Goal: Task Accomplishment & Management: Manage account settings

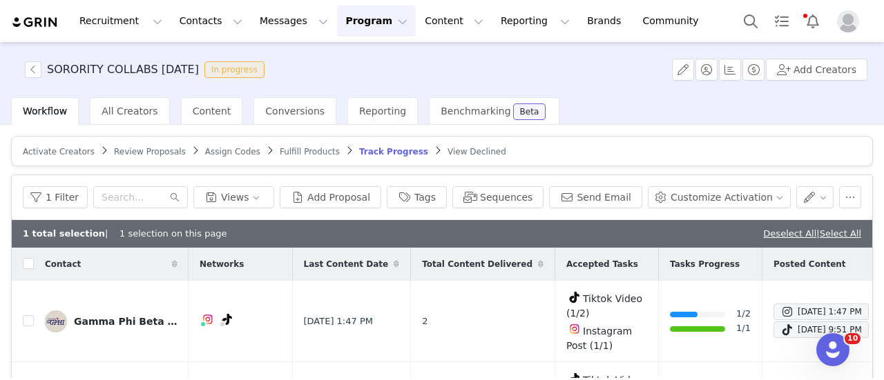
scroll to position [220, 0]
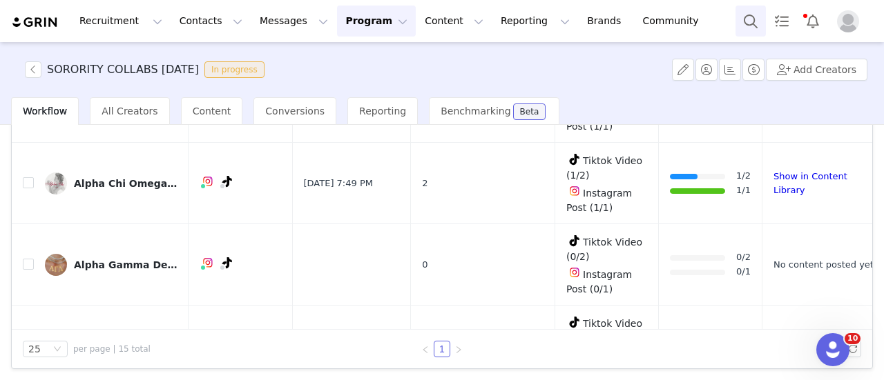
click at [746, 21] on button "Search" at bounding box center [750, 21] width 30 height 31
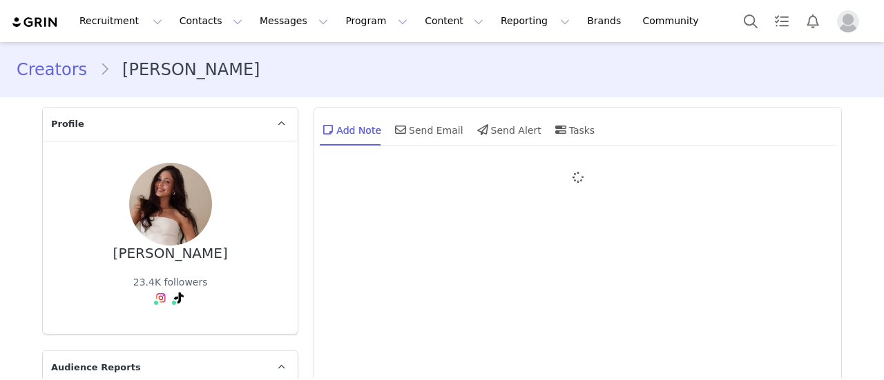
type input "+1 ([GEOGRAPHIC_DATA])"
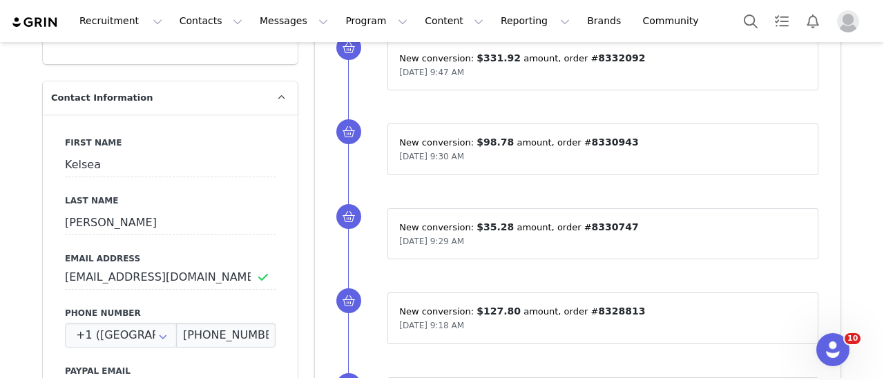
scroll to position [804, 0]
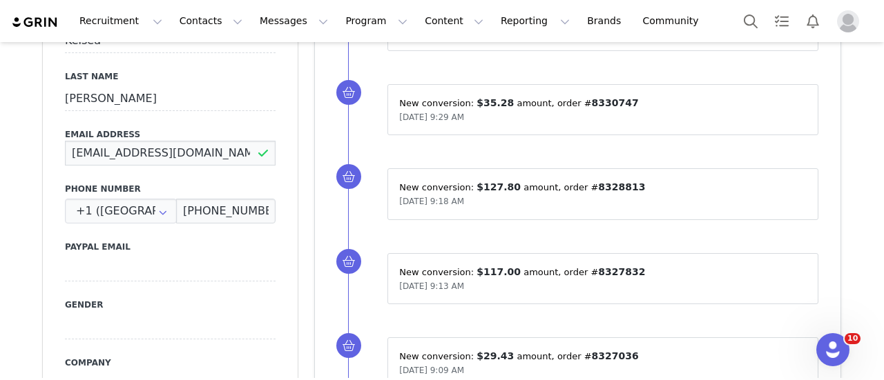
drag, startPoint x: 182, startPoint y: 143, endPoint x: 53, endPoint y: 136, distance: 128.6
click at [53, 136] on div "First Name Kelsea Last Name Maxwell Email Address kelseaem@gmail.com Phone Numb…" at bounding box center [170, 242] width 255 height 505
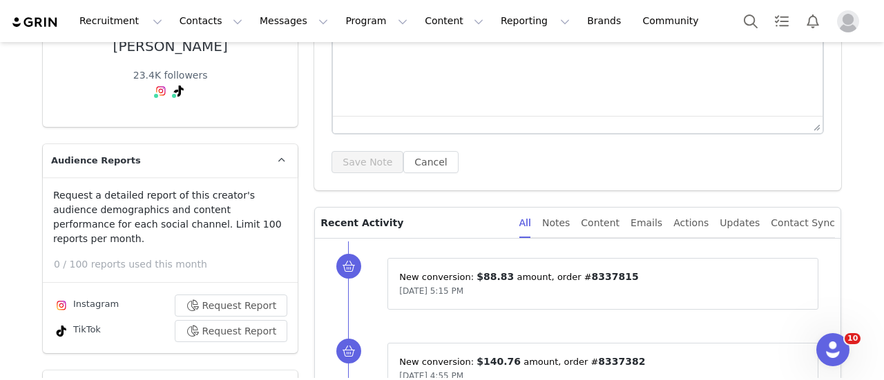
scroll to position [206, 0]
click at [619, 220] on div "Content" at bounding box center [600, 224] width 39 height 31
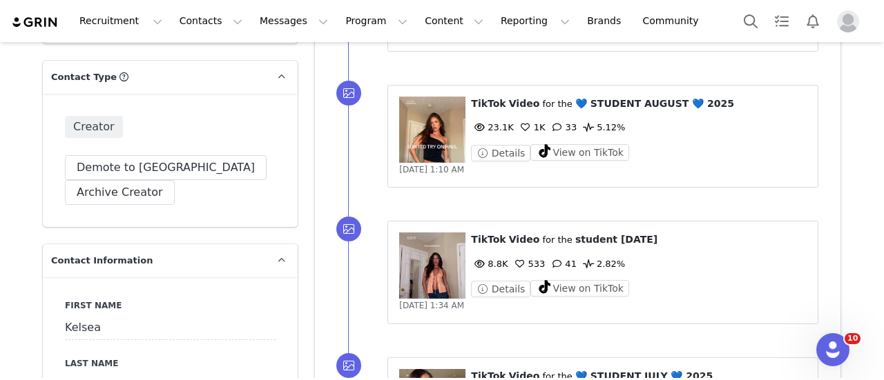
scroll to position [534, 0]
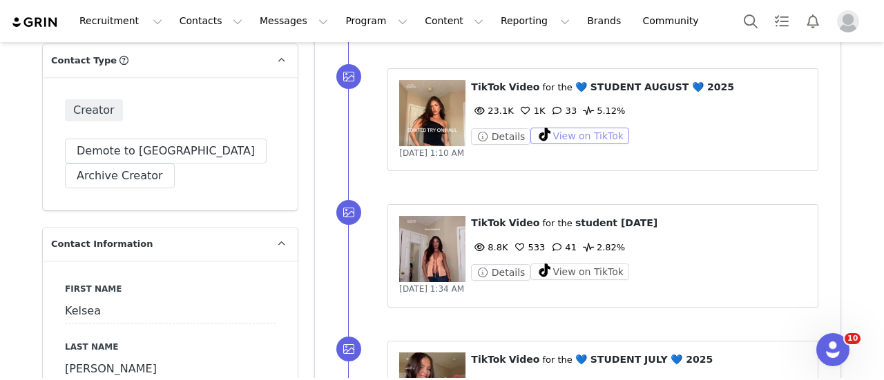
click at [559, 133] on button "View on TikTok" at bounding box center [579, 136] width 99 height 17
click at [557, 264] on button "View on TikTok" at bounding box center [579, 272] width 99 height 17
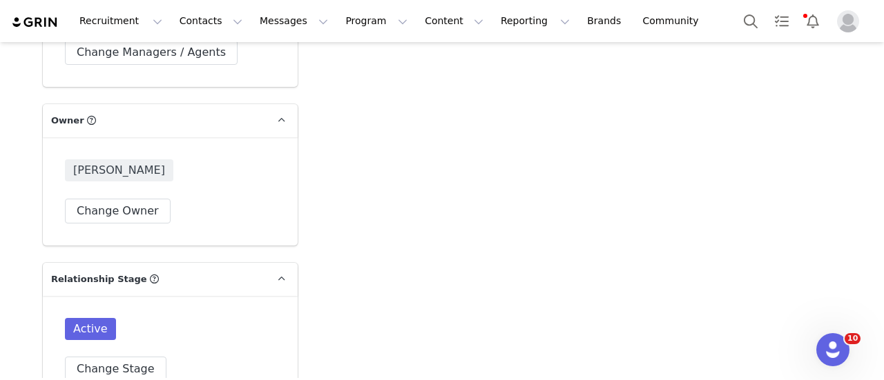
scroll to position [3287, 0]
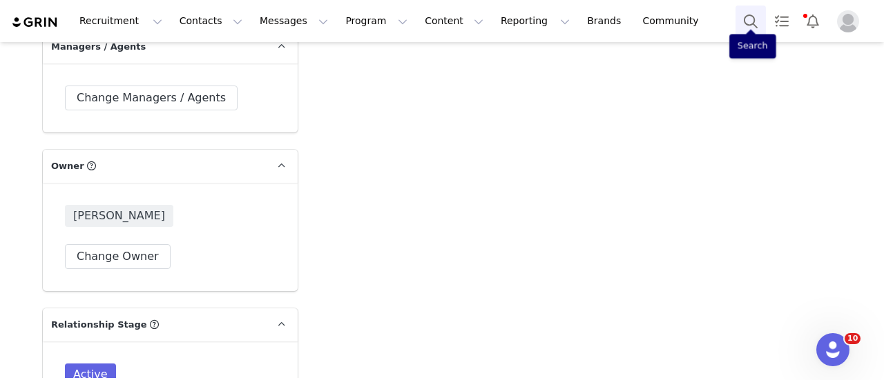
click at [752, 22] on button "Search" at bounding box center [750, 21] width 30 height 31
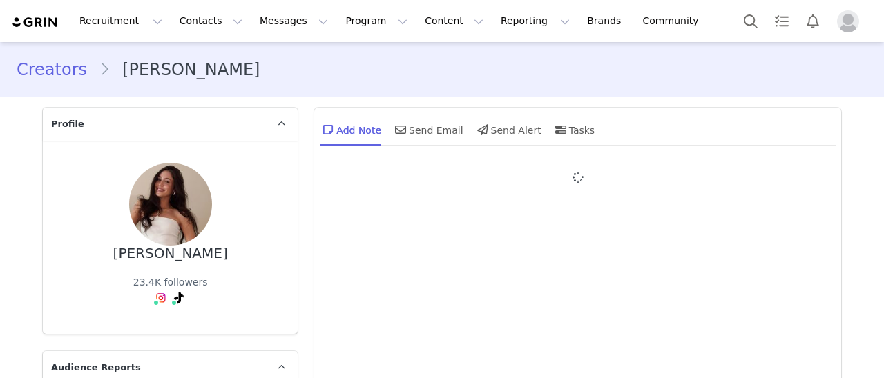
type input "+1 ([GEOGRAPHIC_DATA])"
click at [740, 23] on button "Search" at bounding box center [750, 21] width 30 height 31
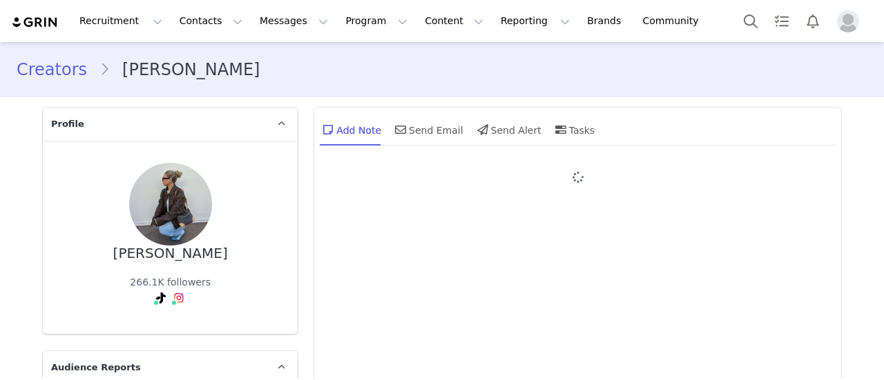
type input "+1 ([GEOGRAPHIC_DATA])"
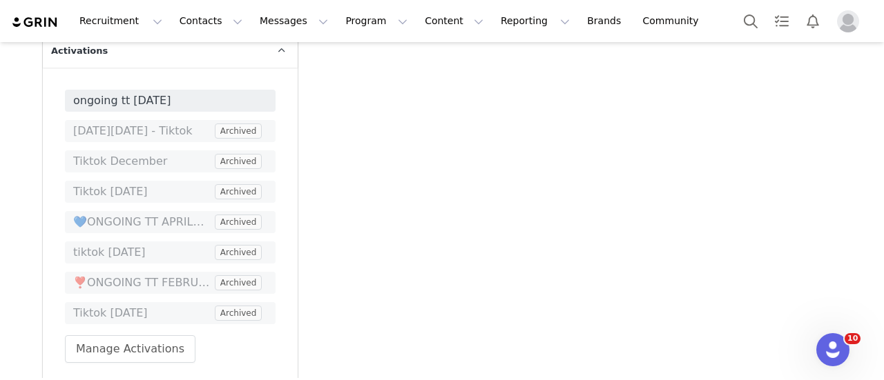
scroll to position [3876, 0]
click at [751, 16] on button "Search" at bounding box center [750, 21] width 30 height 31
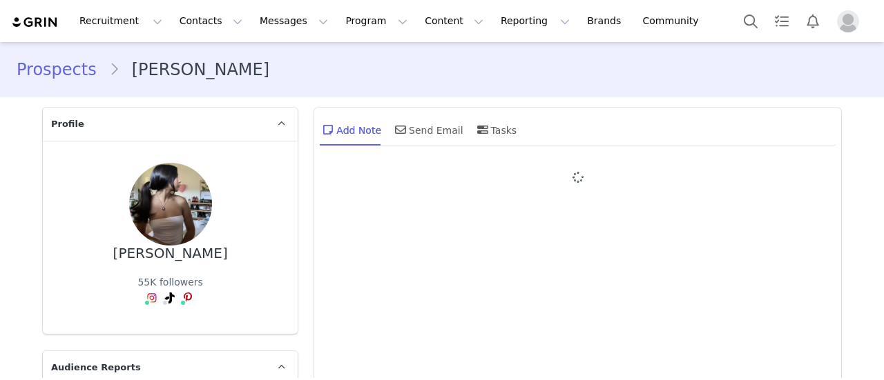
type input "+1 ([GEOGRAPHIC_DATA])"
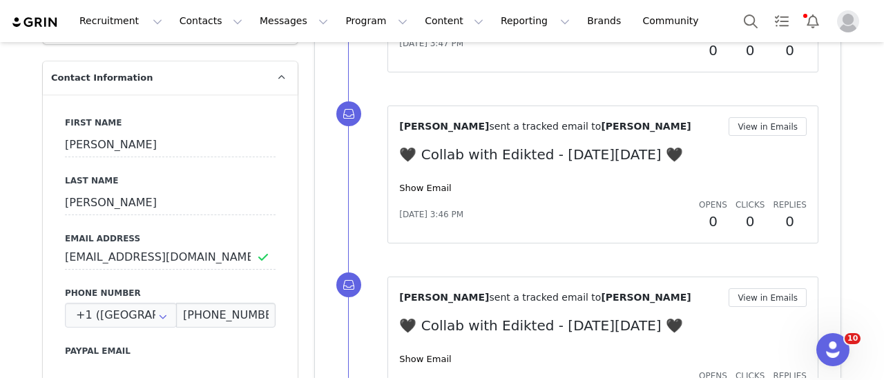
scroll to position [745, 0]
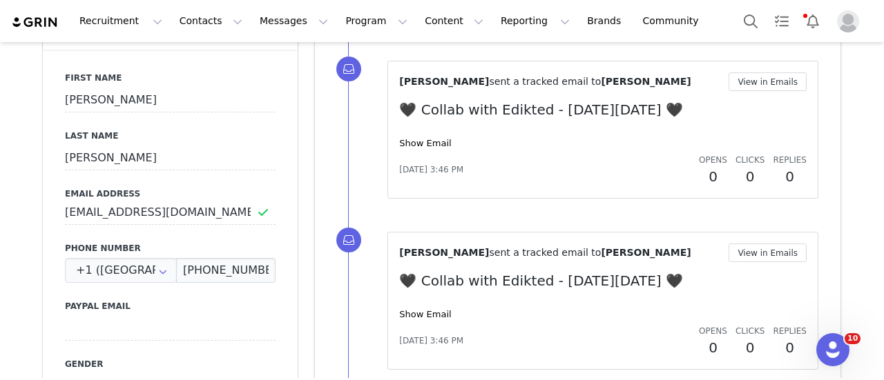
drag, startPoint x: 264, startPoint y: 194, endPoint x: 639, endPoint y: 244, distance: 378.2
click at [639, 246] on div "[PERSON_NAME] sent a tracked email to [PERSON_NAME]" at bounding box center [563, 253] width 329 height 14
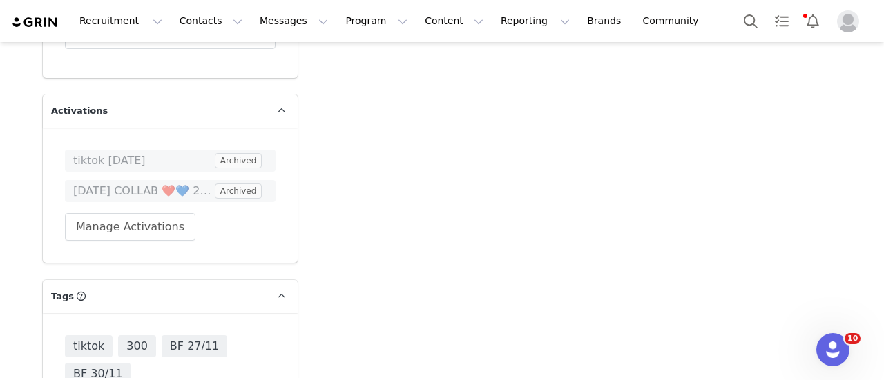
scroll to position [3904, 0]
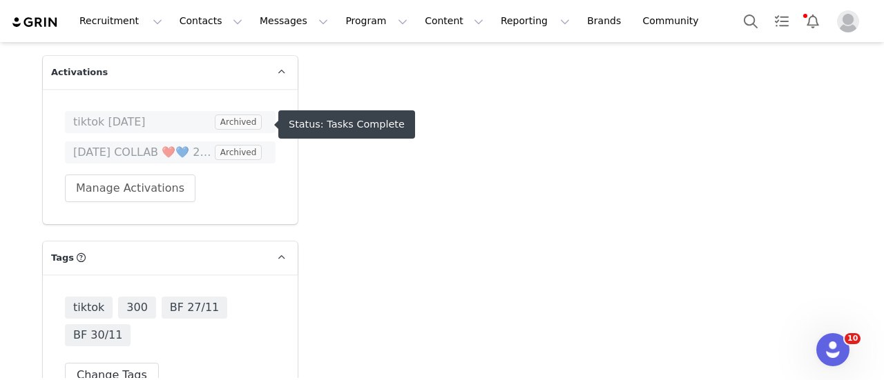
click at [140, 144] on span "[DATE] COLLAB ❤️💙 2024" at bounding box center [142, 152] width 139 height 17
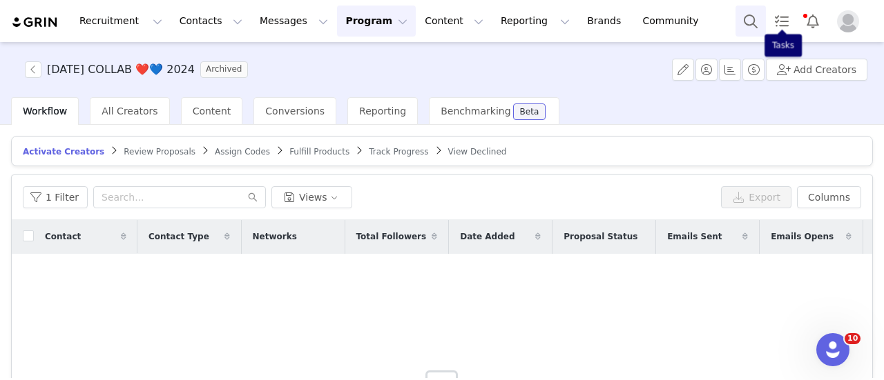
click at [750, 17] on button "Search" at bounding box center [750, 21] width 30 height 31
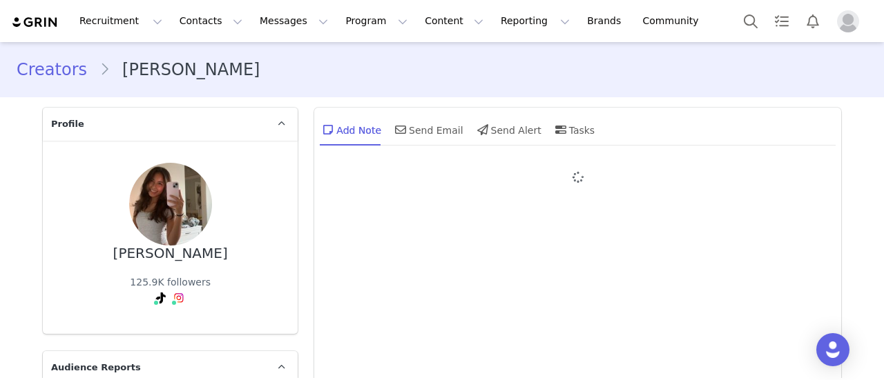
type input "+1 ([GEOGRAPHIC_DATA])"
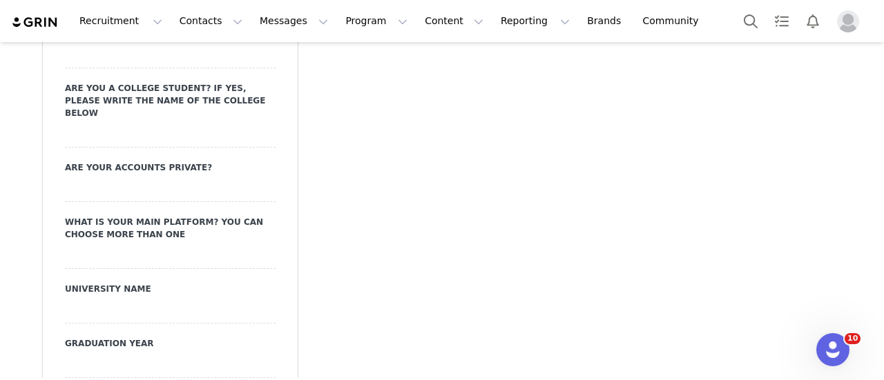
scroll to position [1767, 0]
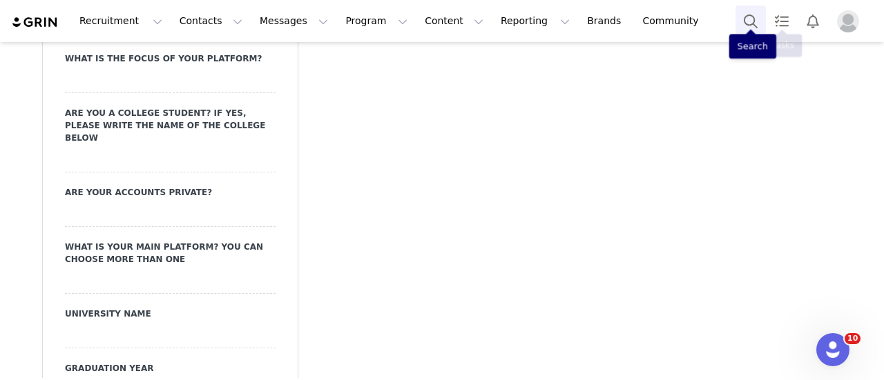
click at [753, 14] on button "Search" at bounding box center [750, 21] width 30 height 31
